Goal: Task Accomplishment & Management: Manage account settings

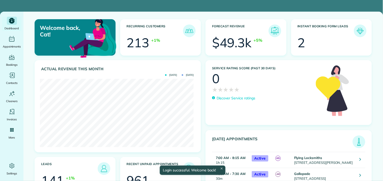
scroll to position [68, 154]
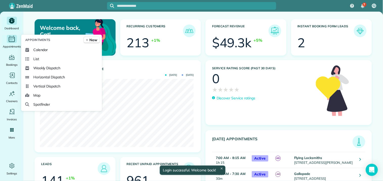
click at [11, 41] on icon "Main" at bounding box center [12, 39] width 8 height 8
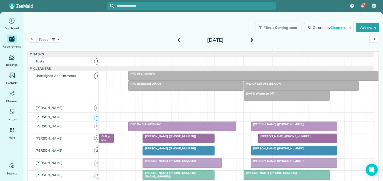
click at [253, 40] on span at bounding box center [252, 40] width 6 height 5
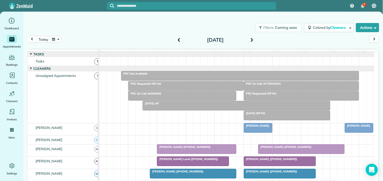
click at [214, 80] on div at bounding box center [240, 75] width 238 height 9
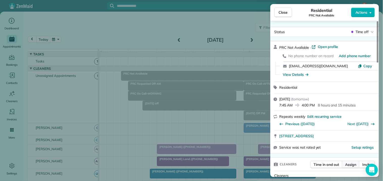
click at [351, 163] on span "Assign" at bounding box center [351, 164] width 11 height 5
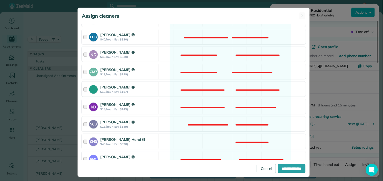
scroll to position [140, 0]
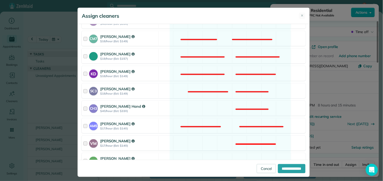
click at [216, 142] on div "VM Victoria Minix $17/hour (Est: $140) Not available" at bounding box center [194, 143] width 224 height 15
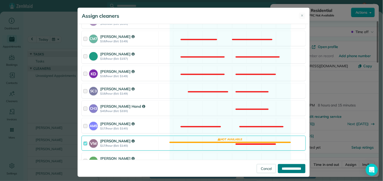
click at [285, 168] on input "**********" at bounding box center [292, 168] width 28 height 9
type input "**********"
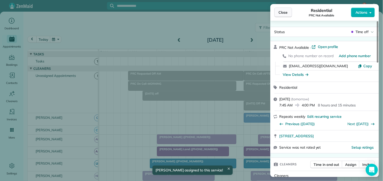
click at [280, 13] on span "Close" at bounding box center [283, 12] width 9 height 5
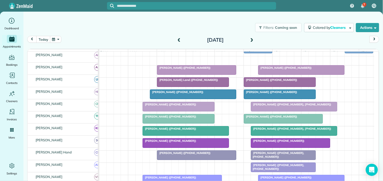
scroll to position [56, 0]
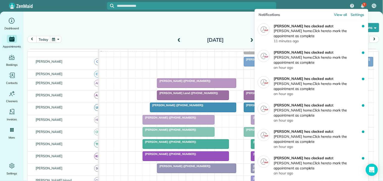
click at [361, 5] on img "7 unread notifications" at bounding box center [363, 6] width 4 height 4
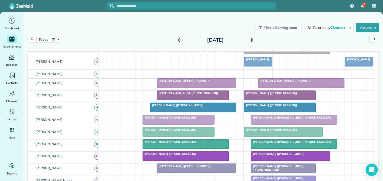
click at [141, 32] on div "Filters: Coming soon Colored by Cleaners Color by Cleaner Color by Team Color b…" at bounding box center [203, 27] width 360 height 17
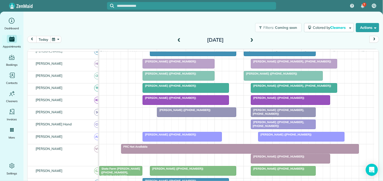
click at [42, 39] on button "today" at bounding box center [43, 39] width 14 height 7
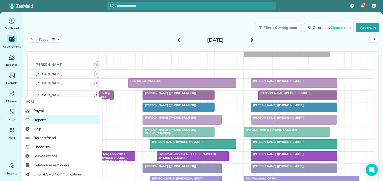
click at [44, 121] on span "Reports" at bounding box center [40, 119] width 13 height 5
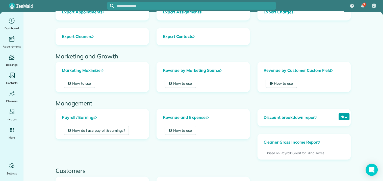
scroll to position [157, 0]
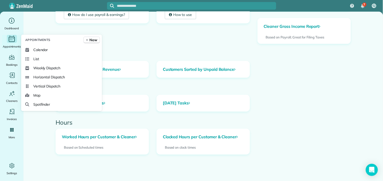
click at [12, 40] on icon "Main" at bounding box center [12, 39] width 8 height 8
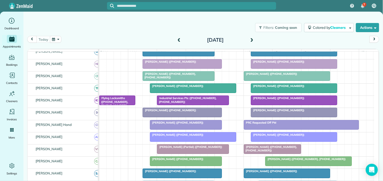
scroll to position [168, 0]
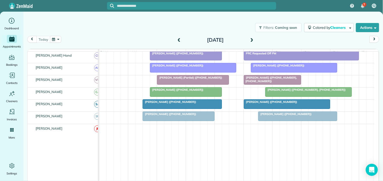
click at [183, 91] on span "Rich Wilckens (+16784781816)" at bounding box center [177, 90] width 54 height 4
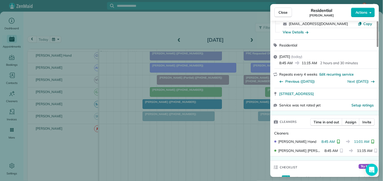
scroll to position [85, 0]
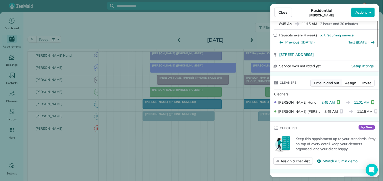
click at [322, 82] on span "Time in and out" at bounding box center [327, 82] width 26 height 5
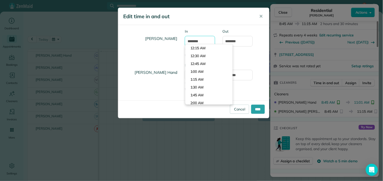
click at [196, 40] on input "*******" at bounding box center [200, 41] width 30 height 11
type input "*******"
click at [197, 55] on body "7 CJ Dashboard Appointments Bookings Contacts Cleaners Invoices Payroll Reports…" at bounding box center [191, 90] width 383 height 181
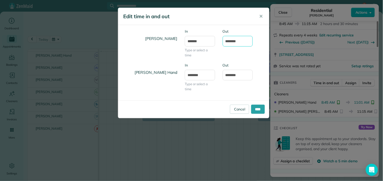
click at [235, 40] on input "********" at bounding box center [238, 41] width 30 height 11
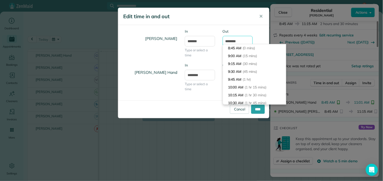
scroll to position [42, 0]
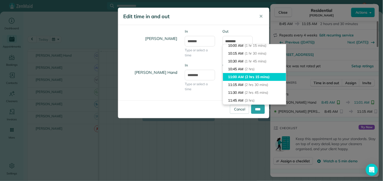
type input "********"
click at [243, 76] on li "11:00 AM (2 hrs 15 mins)" at bounding box center [254, 77] width 63 height 8
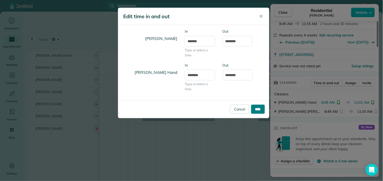
click at [260, 109] on input "****" at bounding box center [258, 109] width 14 height 9
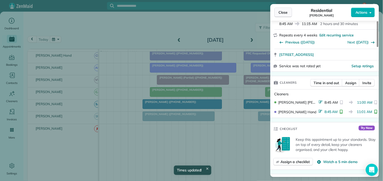
click at [287, 14] on span "Close" at bounding box center [283, 12] width 9 height 5
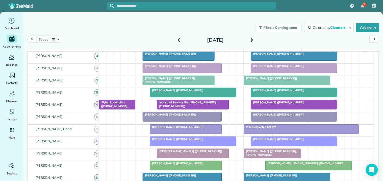
scroll to position [84, 0]
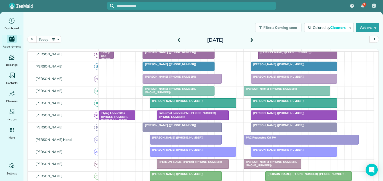
click at [279, 103] on span "[PERSON_NAME] ([PHONE_NUMBER])" at bounding box center [278, 101] width 54 height 4
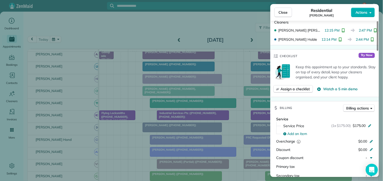
scroll to position [140, 0]
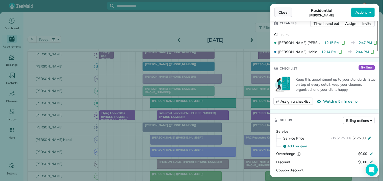
click at [282, 12] on span "Close" at bounding box center [283, 12] width 9 height 5
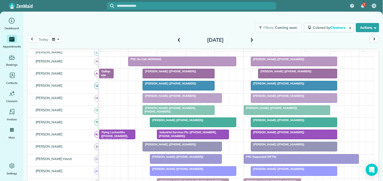
scroll to position [56, 0]
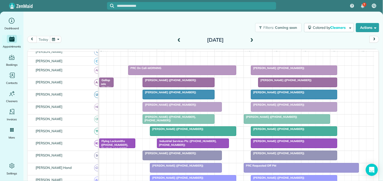
click at [252, 38] on span at bounding box center [252, 40] width 6 height 5
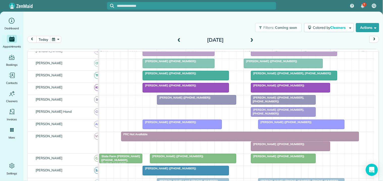
scroll to position [125, 0]
click at [250, 38] on span at bounding box center [252, 40] width 6 height 5
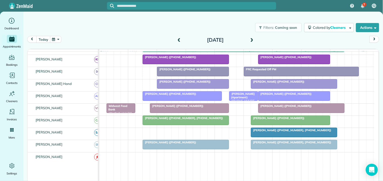
scroll to position [90, 0]
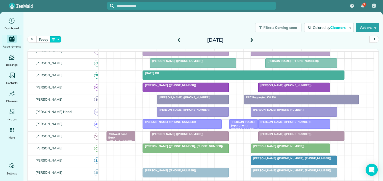
click at [58, 41] on button "button" at bounding box center [56, 39] width 12 height 7
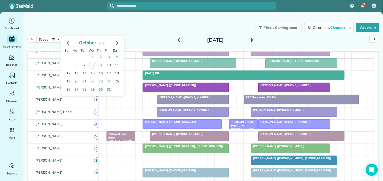
click at [77, 71] on link "13" at bounding box center [76, 73] width 8 height 8
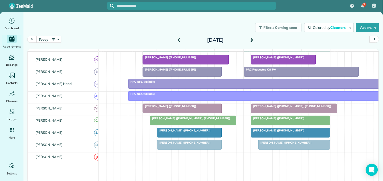
click at [254, 40] on span at bounding box center [252, 40] width 6 height 5
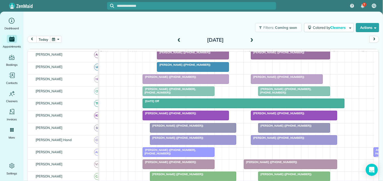
click at [254, 38] on span at bounding box center [252, 40] width 6 height 5
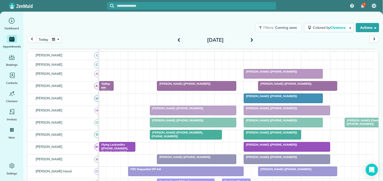
click at [58, 38] on button "button" at bounding box center [56, 39] width 12 height 7
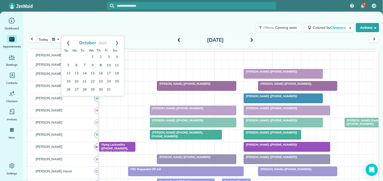
click at [100, 64] on link "9" at bounding box center [101, 65] width 8 height 8
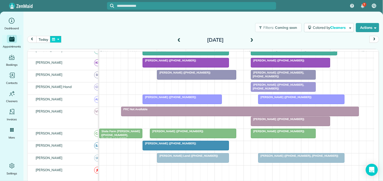
click at [57, 41] on button "button" at bounding box center [56, 39] width 12 height 7
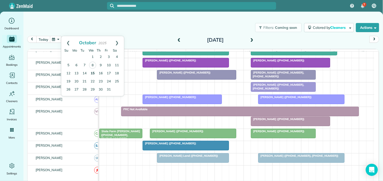
click at [92, 73] on link "15" at bounding box center [93, 73] width 8 height 8
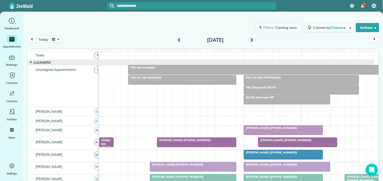
scroll to position [34, 0]
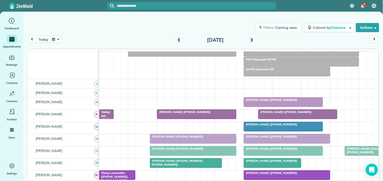
click at [180, 39] on span at bounding box center [179, 40] width 6 height 5
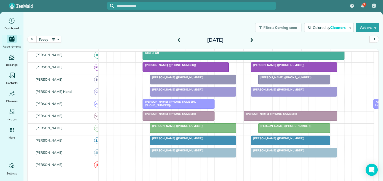
click at [253, 39] on span at bounding box center [252, 40] width 6 height 5
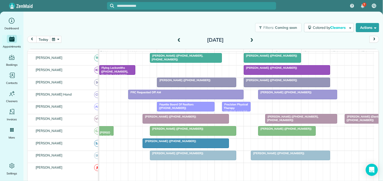
click at [181, 39] on span at bounding box center [179, 40] width 6 height 5
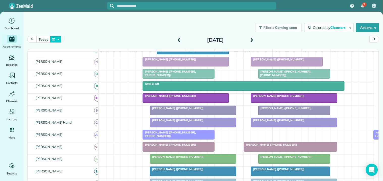
click at [55, 39] on button "button" at bounding box center [56, 39] width 12 height 7
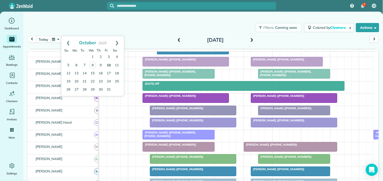
click at [110, 63] on link "10" at bounding box center [109, 65] width 8 height 8
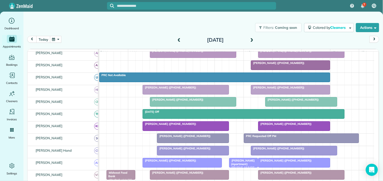
click at [179, 38] on span at bounding box center [179, 40] width 6 height 5
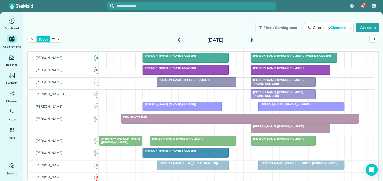
click at [41, 38] on button "today" at bounding box center [43, 39] width 14 height 7
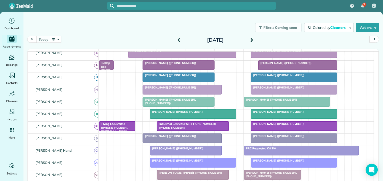
click at [173, 94] on div at bounding box center [182, 89] width 79 height 9
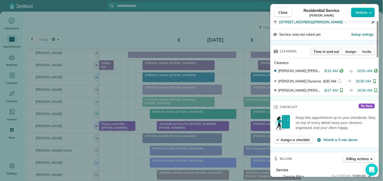
click at [325, 52] on span "Time in and out" at bounding box center [327, 51] width 26 height 5
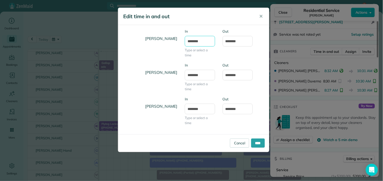
click at [204, 40] on input "*******" at bounding box center [200, 41] width 30 height 11
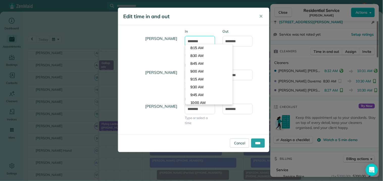
click at [204, 40] on input "*******" at bounding box center [200, 41] width 30 height 11
click at [257, 143] on input "****" at bounding box center [258, 142] width 14 height 9
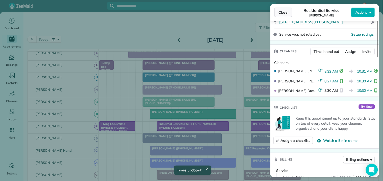
click at [283, 13] on span "Close" at bounding box center [283, 12] width 9 height 5
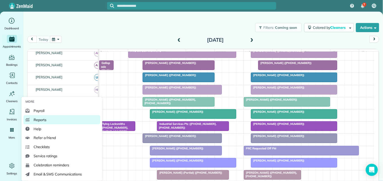
click at [40, 121] on span "Reports" at bounding box center [40, 119] width 13 height 5
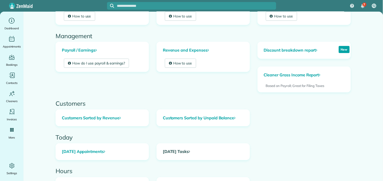
scroll to position [157, 0]
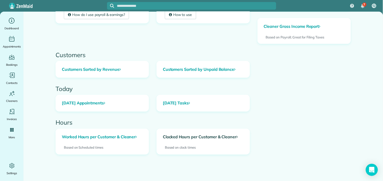
click at [177, 138] on link "Clocked Hours per Customer & Cleaner" at bounding box center [203, 137] width 93 height 17
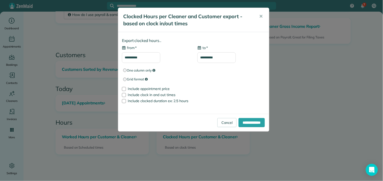
type input "**********"
click at [143, 57] on input "**********" at bounding box center [141, 57] width 38 height 11
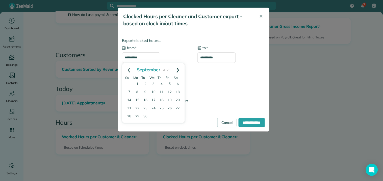
click at [177, 69] on link "Next" at bounding box center [178, 69] width 14 height 13
click at [155, 91] on link "8" at bounding box center [153, 92] width 7 height 7
type input "**********"
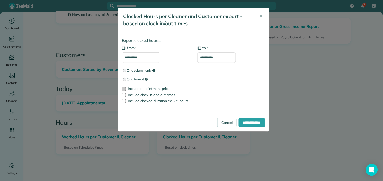
click at [124, 89] on div at bounding box center [124, 89] width 4 height 4
click at [250, 123] on input "**********" at bounding box center [252, 122] width 26 height 9
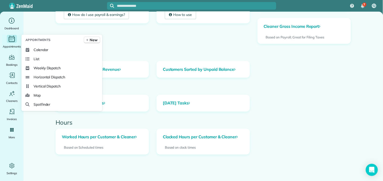
click at [12, 39] on icon "Main" at bounding box center [12, 39] width 8 height 8
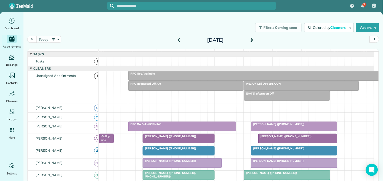
click at [253, 39] on span at bounding box center [252, 40] width 6 height 5
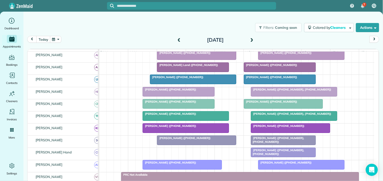
click at [180, 38] on span at bounding box center [179, 40] width 6 height 5
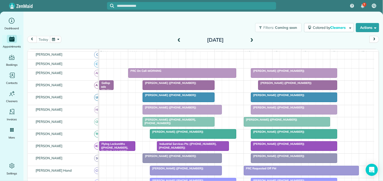
click at [180, 38] on span at bounding box center [179, 40] width 6 height 5
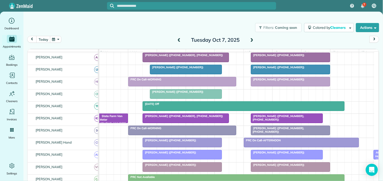
click at [178, 38] on span at bounding box center [179, 40] width 6 height 5
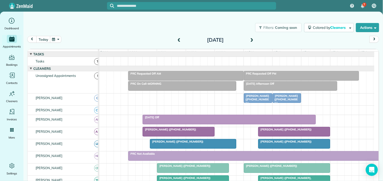
click at [53, 39] on button "button" at bounding box center [56, 39] width 12 height 7
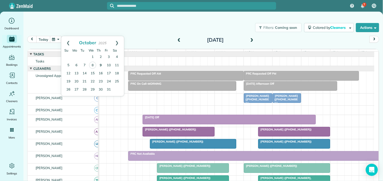
click at [101, 63] on link "9" at bounding box center [101, 65] width 8 height 8
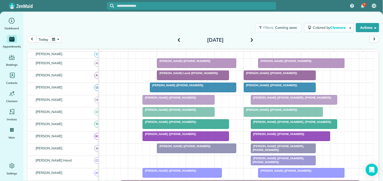
click at [175, 104] on div at bounding box center [178, 99] width 71 height 9
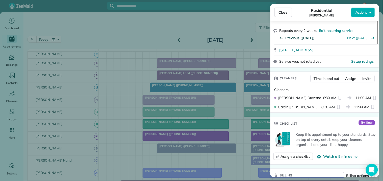
click at [295, 37] on span "Previous (Sep 25)" at bounding box center [300, 37] width 29 height 5
click at [295, 37] on span "Previous (Sep 11)" at bounding box center [300, 37] width 29 height 5
click at [295, 37] on span "Previous (Aug 28)" at bounding box center [300, 37] width 29 height 5
click at [290, 12] on button "Close" at bounding box center [284, 13] width 18 height 10
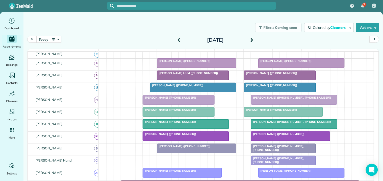
click at [184, 99] on div "Kaycee Montgomery (+17703293235)" at bounding box center [178, 98] width 69 height 4
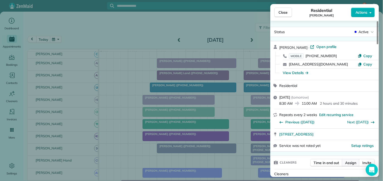
click at [348, 162] on span "Assign" at bounding box center [351, 162] width 11 height 5
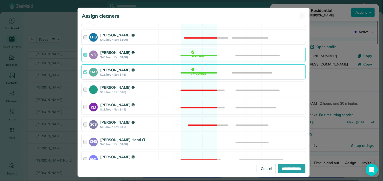
scroll to position [140, 0]
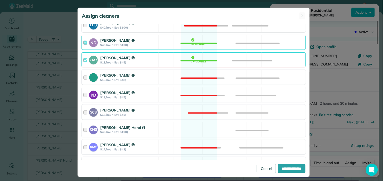
click at [194, 130] on div "CH3 Cortney Hand $40/hour (Est: $100) Available" at bounding box center [194, 129] width 224 height 15
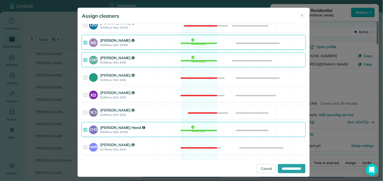
click at [200, 40] on div "ND Nathalie Duverna $40/hour (Est: $100) Available" at bounding box center [194, 42] width 224 height 15
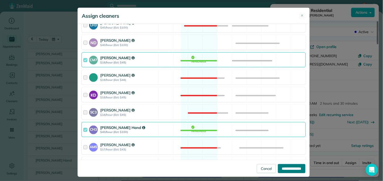
click at [287, 165] on input "**********" at bounding box center [292, 168] width 28 height 9
type input "**********"
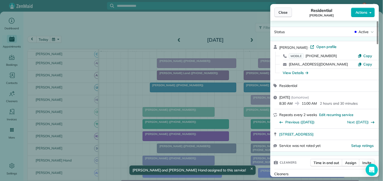
click at [284, 13] on span "Close" at bounding box center [283, 12] width 9 height 5
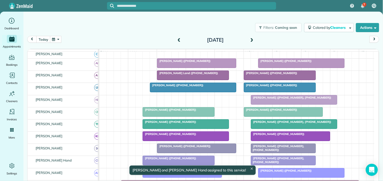
click at [178, 87] on div "Julie Porter (+17575030146)" at bounding box center [193, 85] width 83 height 4
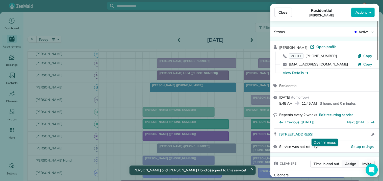
click at [352, 163] on span "Assign" at bounding box center [351, 163] width 11 height 5
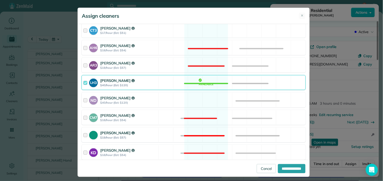
scroll to position [84, 0]
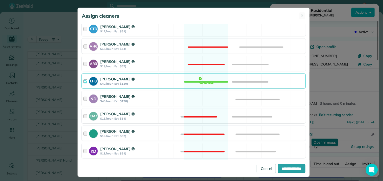
click at [206, 97] on div "ND Nathalie Duverna $40/hour (Est: $120) Available" at bounding box center [194, 98] width 224 height 15
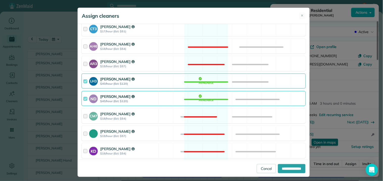
click at [209, 81] on div "LH3 Laurie Hoble $40/hour (Est: $120) Available" at bounding box center [194, 80] width 224 height 15
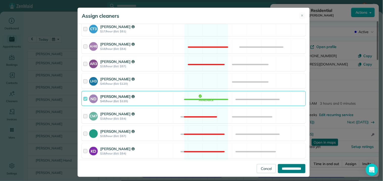
click at [287, 169] on input "**********" at bounding box center [292, 168] width 28 height 9
type input "**********"
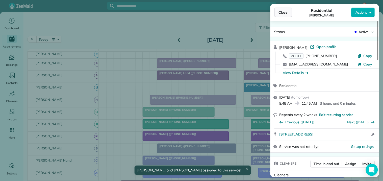
click at [284, 14] on span "Close" at bounding box center [283, 12] width 9 height 5
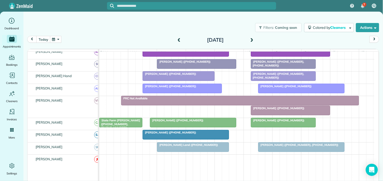
scroll to position [160, 0]
click at [180, 39] on span at bounding box center [179, 40] width 6 height 5
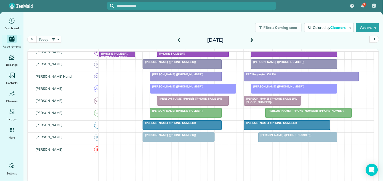
scroll to position [119, 0]
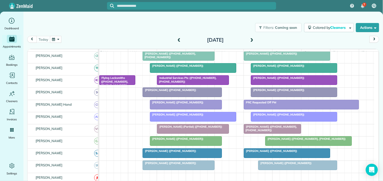
click at [179, 39] on span at bounding box center [179, 40] width 6 height 5
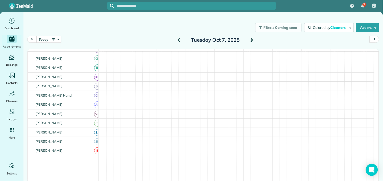
scroll to position [106, 0]
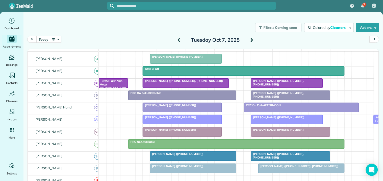
click at [178, 39] on span at bounding box center [179, 40] width 6 height 5
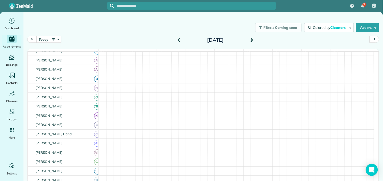
scroll to position [0, 0]
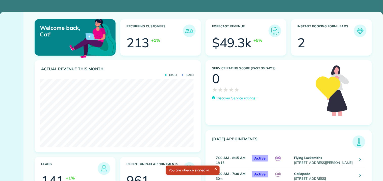
scroll to position [68, 154]
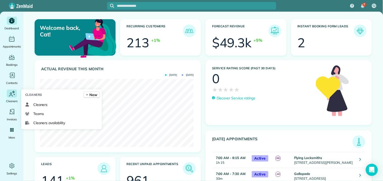
click at [11, 94] on icon "Main" at bounding box center [12, 94] width 8 height 8
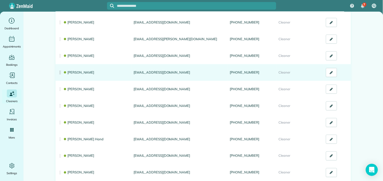
scroll to position [112, 0]
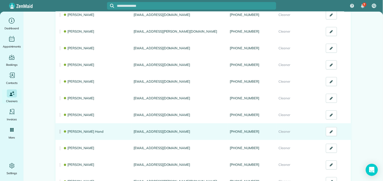
click at [80, 131] on link "[PERSON_NAME] Hand" at bounding box center [83, 131] width 40 height 4
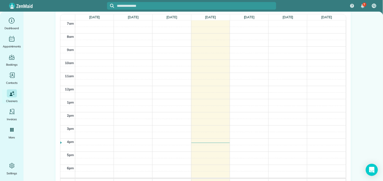
scroll to position [168, 0]
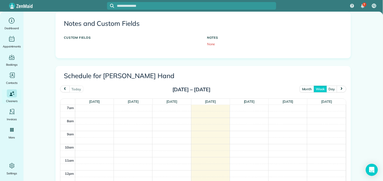
click at [63, 89] on span "prev" at bounding box center [65, 88] width 4 height 3
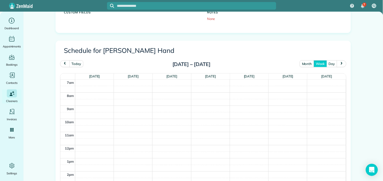
scroll to position [224, 0]
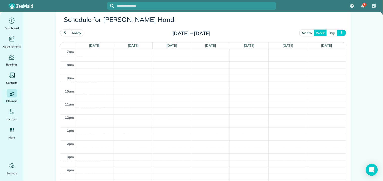
click at [341, 32] on span "next" at bounding box center [342, 32] width 4 height 3
